Goal: Information Seeking & Learning: Learn about a topic

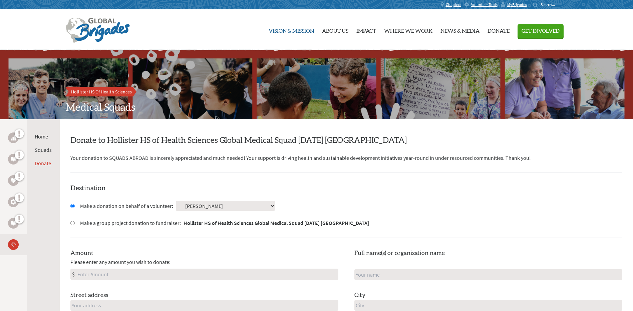
click at [294, 30] on link "Vision & Mission" at bounding box center [291, 29] width 45 height 35
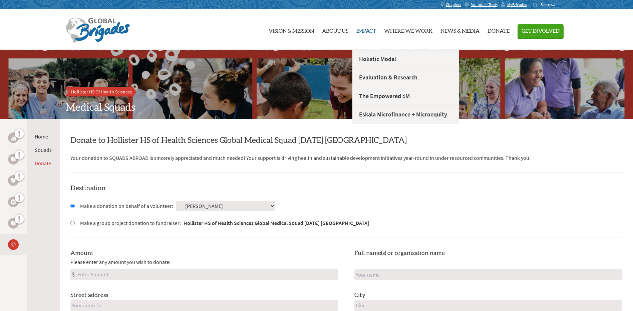
click at [365, 35] on link "Impact" at bounding box center [367, 29] width 20 height 35
